Goal: Transaction & Acquisition: Purchase product/service

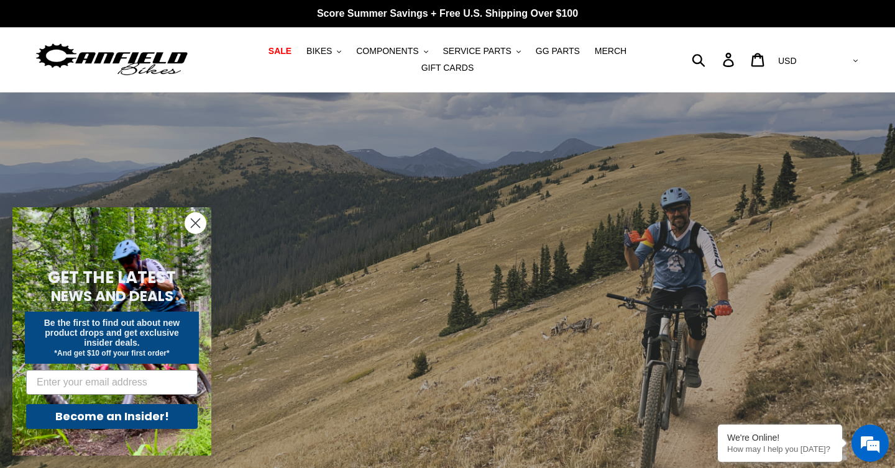
scroll to position [7, 0]
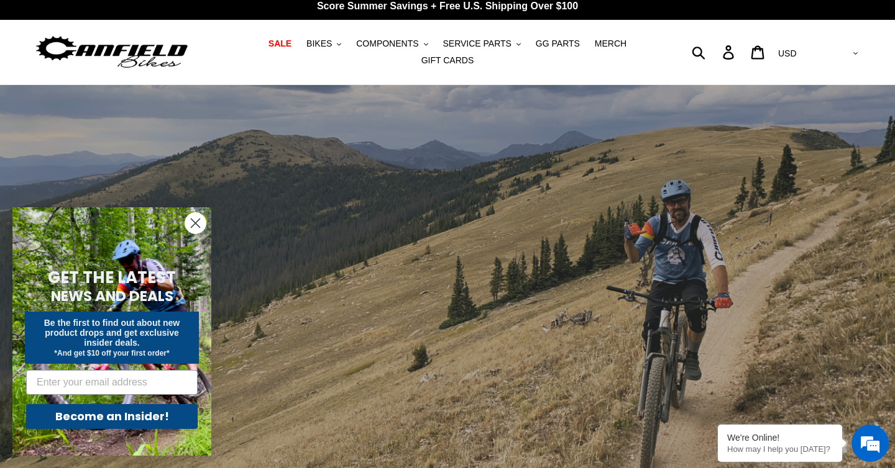
click at [196, 224] on icon "Close dialog" at bounding box center [195, 223] width 9 height 9
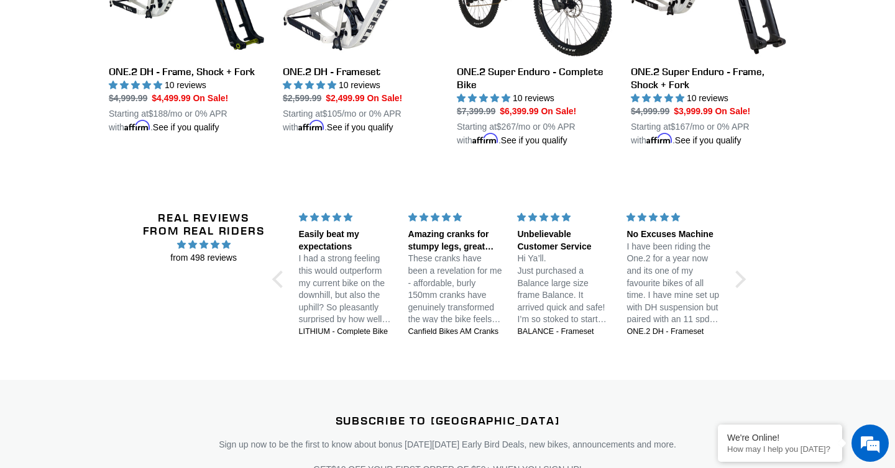
scroll to position [1532, 0]
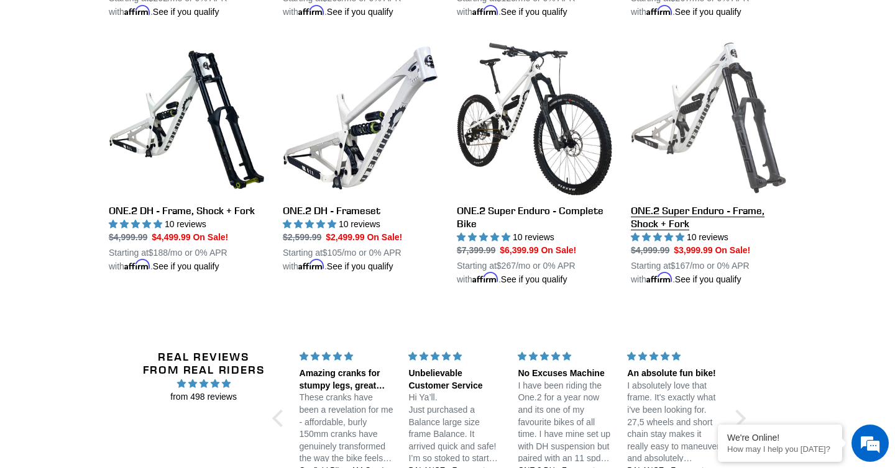
click at [678, 116] on link "ONE.2 Super Enduro - Frame, Shock + Fork" at bounding box center [708, 163] width 155 height 246
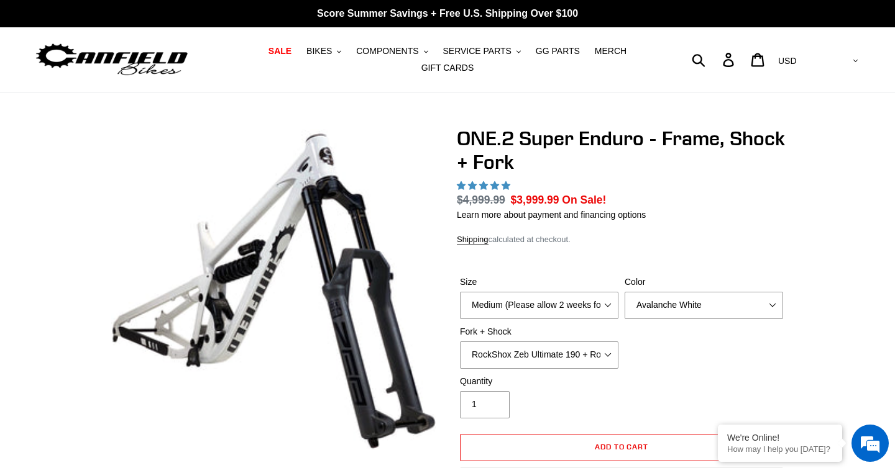
select select "highest-rating"
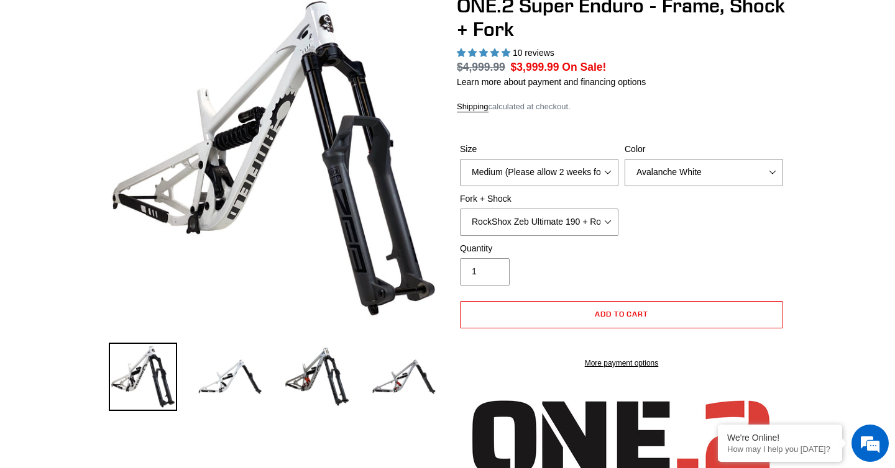
scroll to position [134, 0]
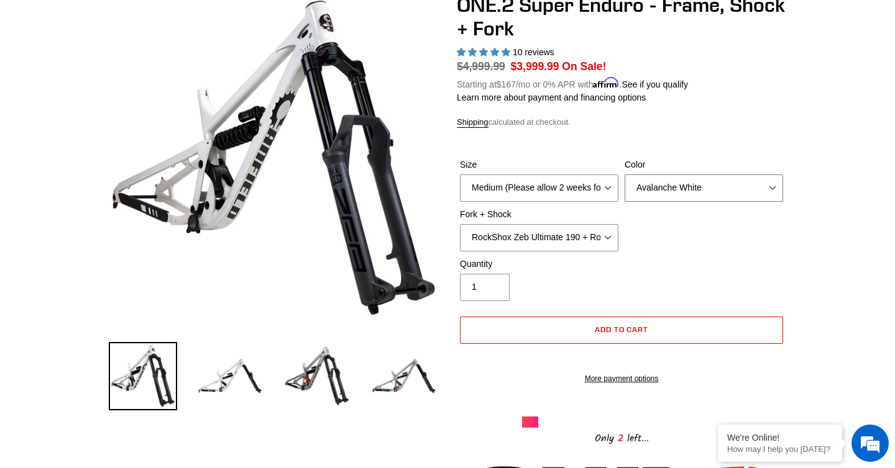
click at [774, 195] on select "Avalanche White Bentonite Grey" at bounding box center [703, 188] width 158 height 27
select select "Bentonite Grey"
click at [624, 182] on select "Avalanche White Bentonite Grey" at bounding box center [703, 188] width 158 height 27
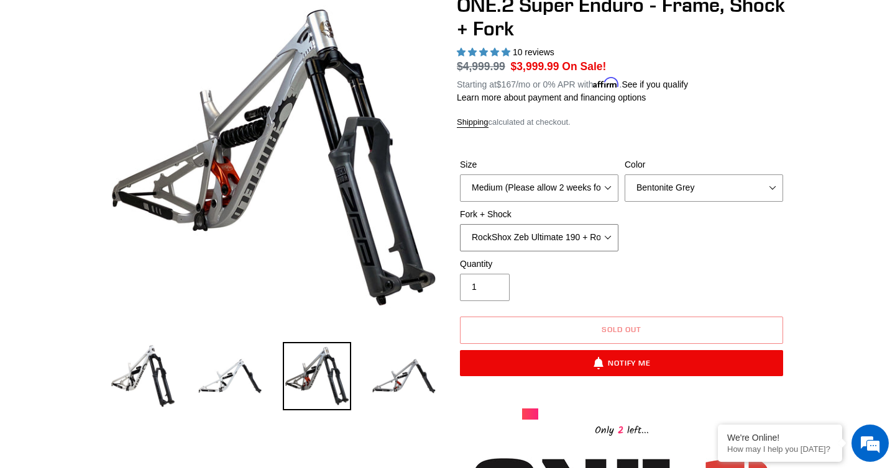
click at [610, 242] on select "RockShox Zeb Ultimate 190 + RockShox Vivid UltDH Coil 250x70" at bounding box center [539, 237] width 158 height 27
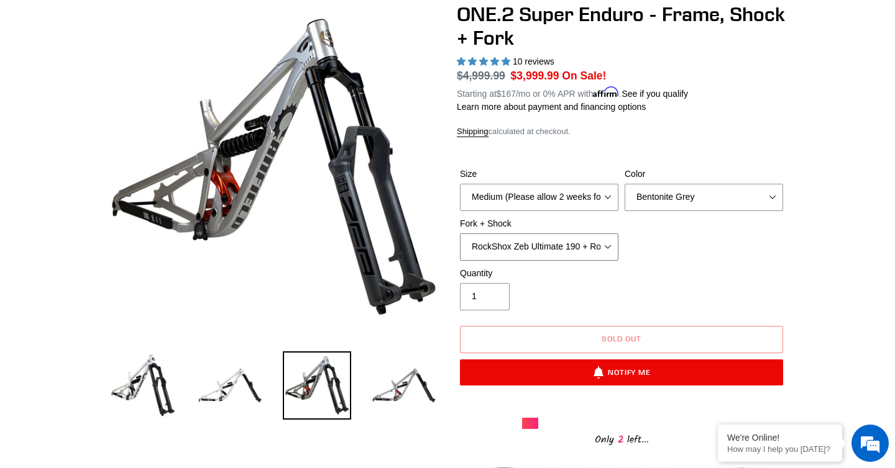
scroll to position [206, 0]
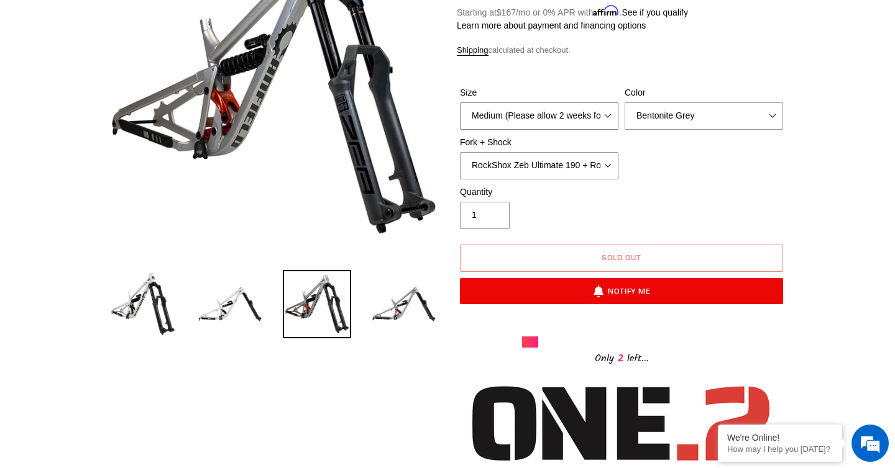
click at [608, 121] on select "Medium (Please allow 2 weeks for delivery) Large (Sold Out)" at bounding box center [539, 115] width 158 height 27
click at [460, 110] on select "Medium (Please allow 2 weeks for delivery) Large (Sold Out)" at bounding box center [539, 115] width 158 height 27
click at [604, 121] on select "Medium (Please allow 2 weeks for delivery) Large (Sold Out)" at bounding box center [539, 115] width 158 height 27
click at [460, 110] on select "Medium (Please allow 2 weeks for delivery) Large (Sold Out)" at bounding box center [539, 115] width 158 height 27
click at [565, 125] on select "Medium (Please allow 2 weeks for delivery) Large (Sold Out)" at bounding box center [539, 115] width 158 height 27
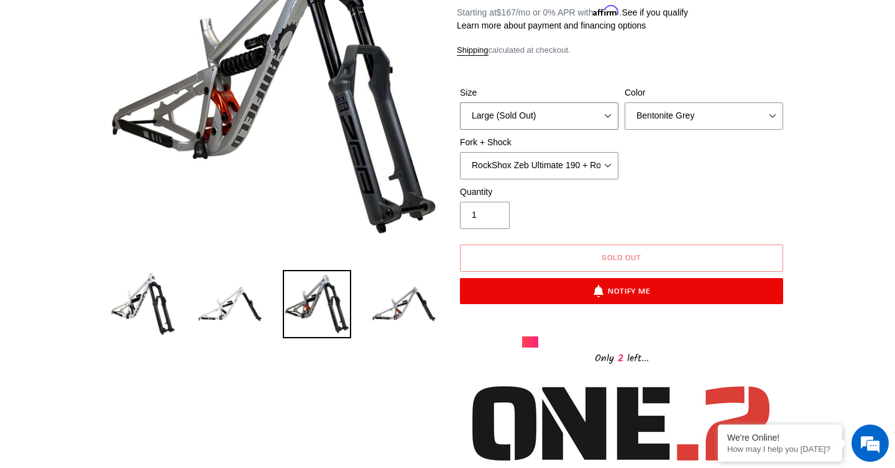
click at [460, 110] on select "Medium (Please allow 2 weeks for delivery) Large (Sold Out)" at bounding box center [539, 115] width 158 height 27
click at [604, 119] on select "Medium (Please allow 2 weeks for delivery) Large (Sold Out)" at bounding box center [539, 115] width 158 height 27
select select "Medium (Please allow 2 weeks for delivery)"
click at [460, 110] on select "Medium (Please allow 2 weeks for delivery) Large (Sold Out)" at bounding box center [539, 115] width 158 height 27
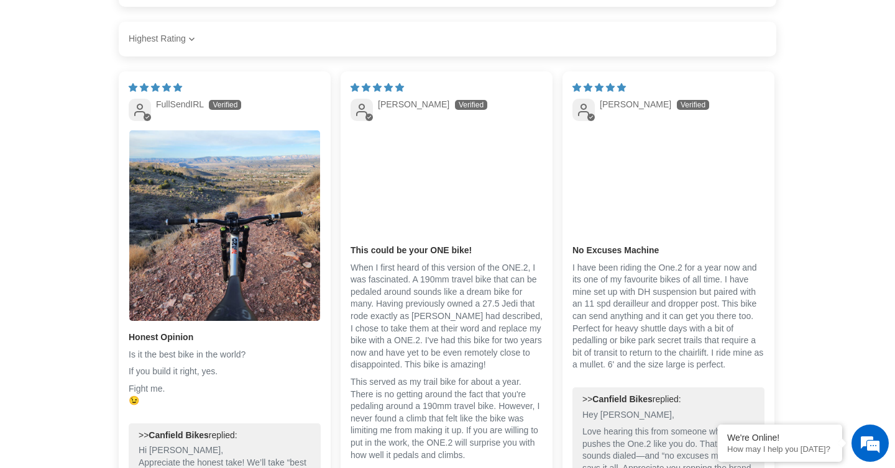
scroll to position [2087, 0]
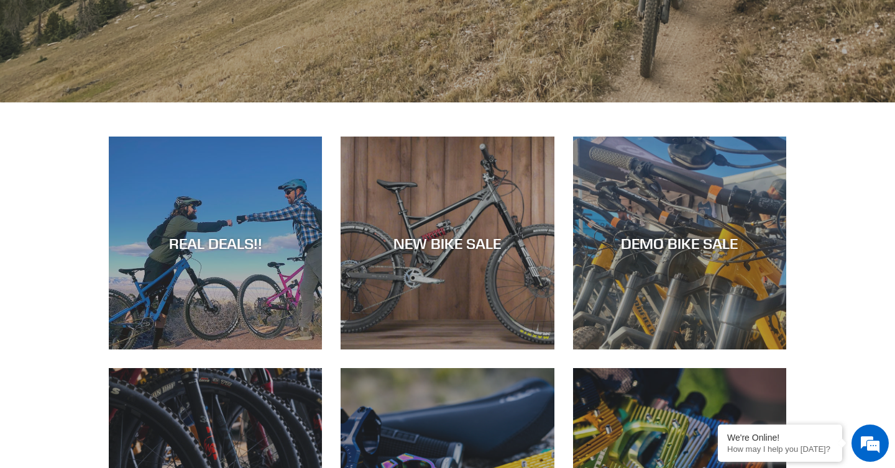
scroll to position [434, 0]
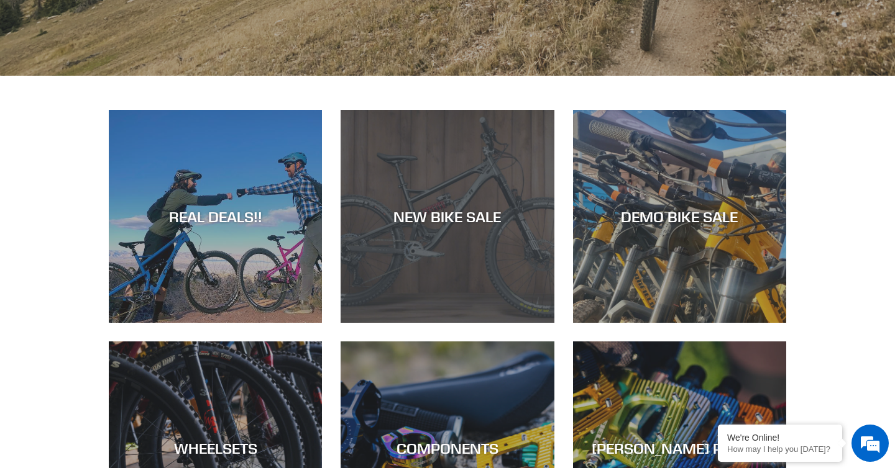
click at [455, 323] on div "NEW BIKE SALE" at bounding box center [446, 323] width 213 height 0
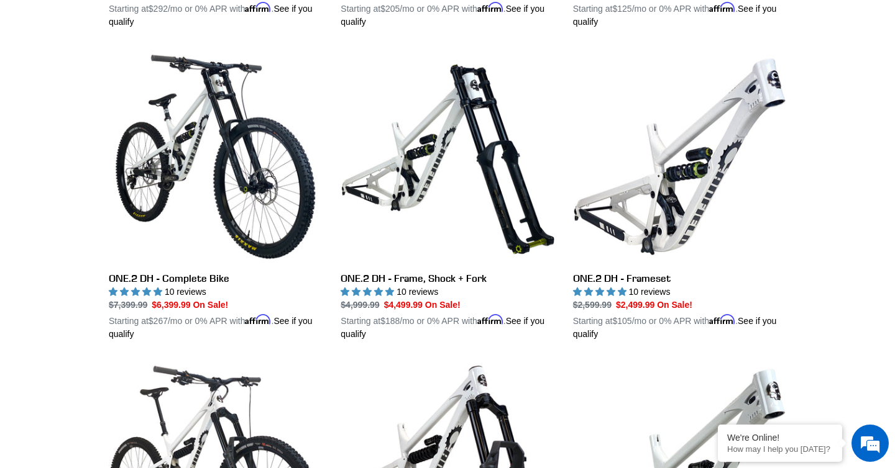
scroll to position [584, 0]
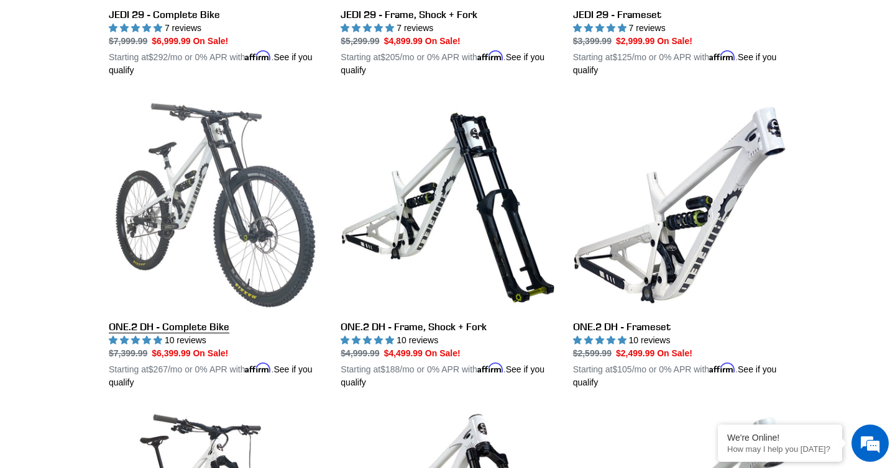
click at [227, 180] on link "ONE.2 DH - Complete Bike" at bounding box center [215, 244] width 213 height 291
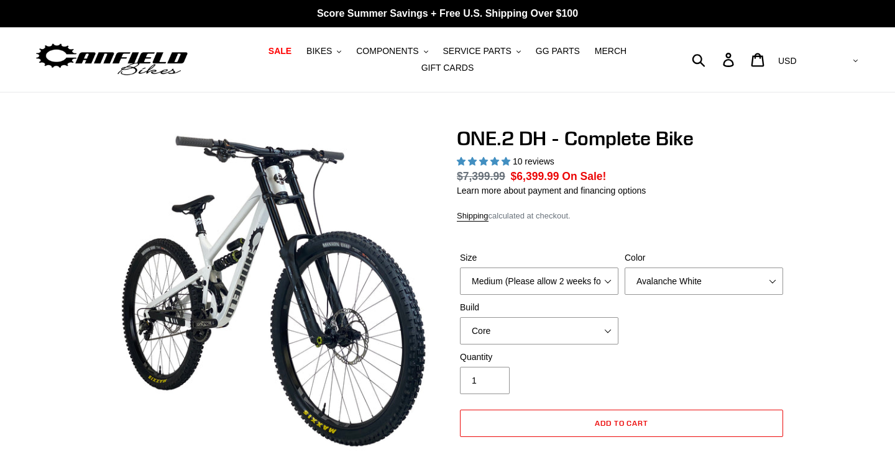
select select "highest-rating"
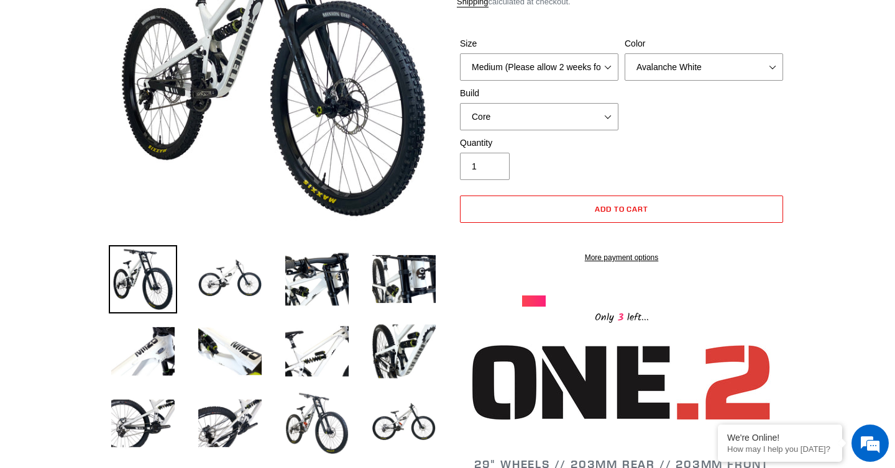
scroll to position [231, 0]
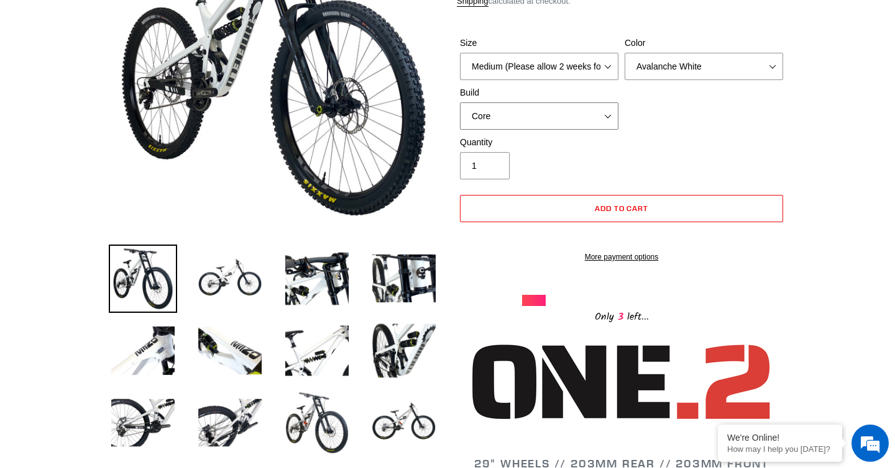
click at [604, 122] on select "Core Pro" at bounding box center [539, 115] width 158 height 27
select select "Pro"
click at [460, 110] on select "Core Pro" at bounding box center [539, 115] width 158 height 27
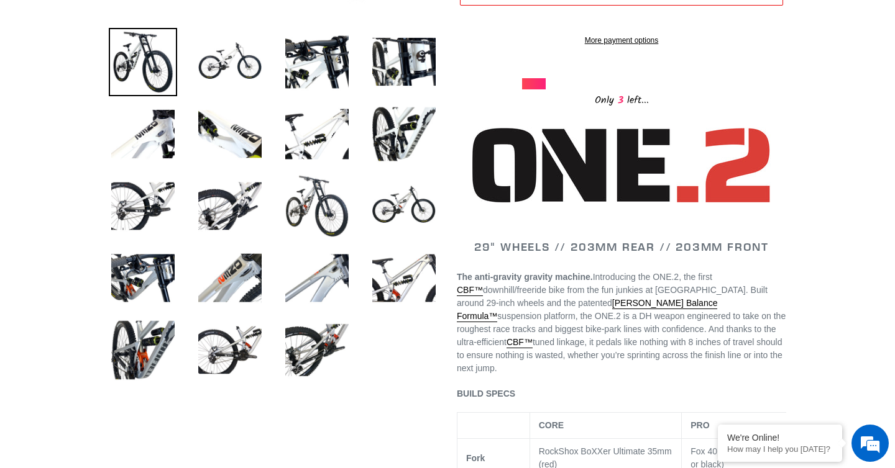
scroll to position [449, 0]
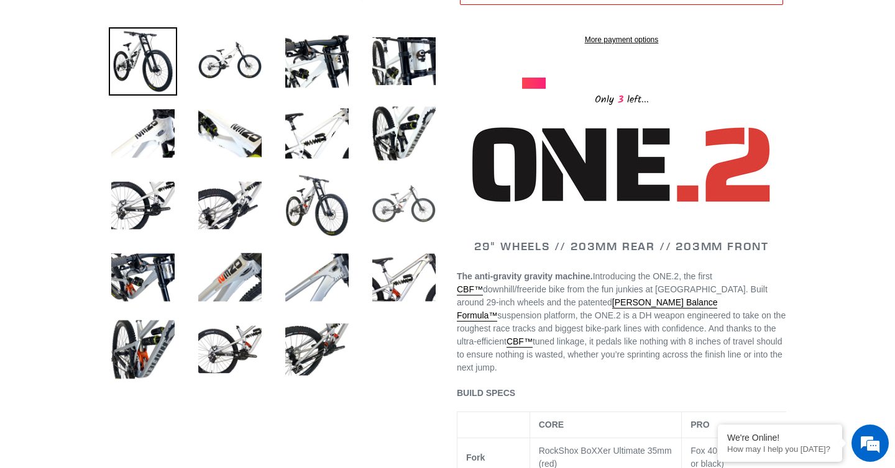
click at [406, 201] on img at bounding box center [404, 205] width 68 height 68
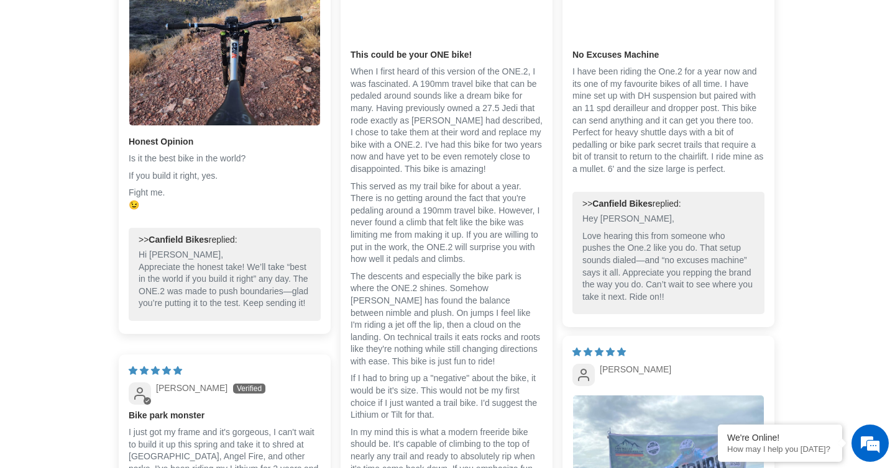
scroll to position [2847, 0]
